Goal: Task Accomplishment & Management: Use online tool/utility

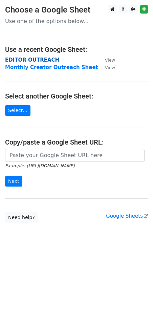
click at [38, 60] on strong "EDITOR OUTREACH" at bounding box center [32, 60] width 54 height 6
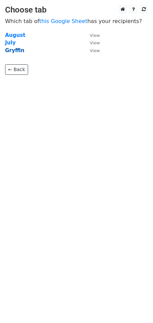
click at [20, 50] on strong "Gryffin" at bounding box center [14, 50] width 19 height 6
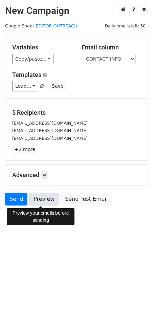
click at [46, 202] on link "Preview" at bounding box center [44, 198] width 30 height 13
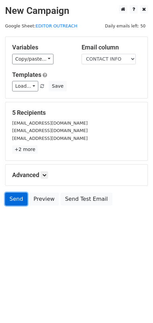
click at [19, 200] on link "Send" at bounding box center [16, 198] width 22 height 13
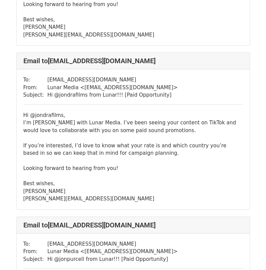
scroll to position [541, 0]
